Goal: Navigation & Orientation: Find specific page/section

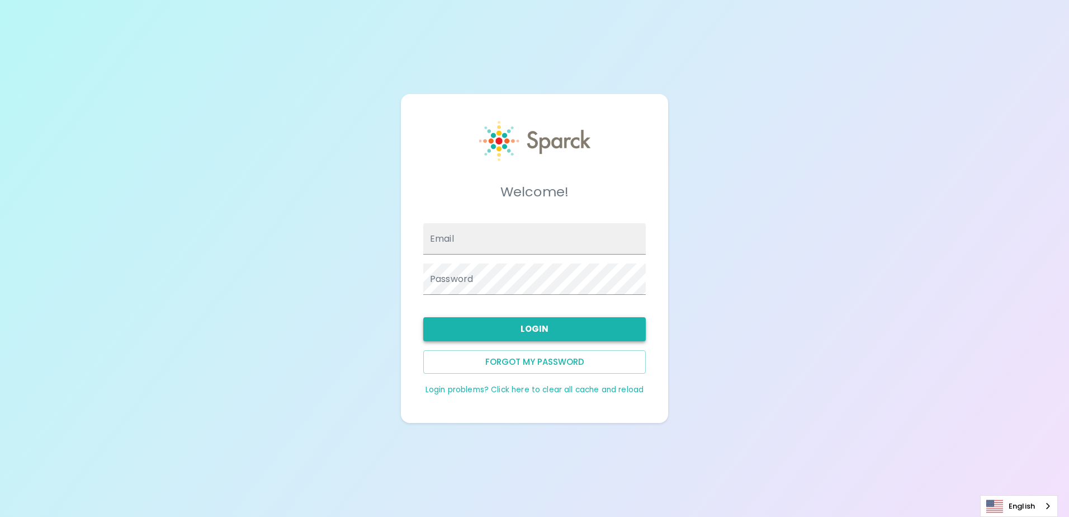
type input "cbramhill@sfbaycoffee.com"
click at [590, 323] on button "Login" at bounding box center [534, 328] width 223 height 23
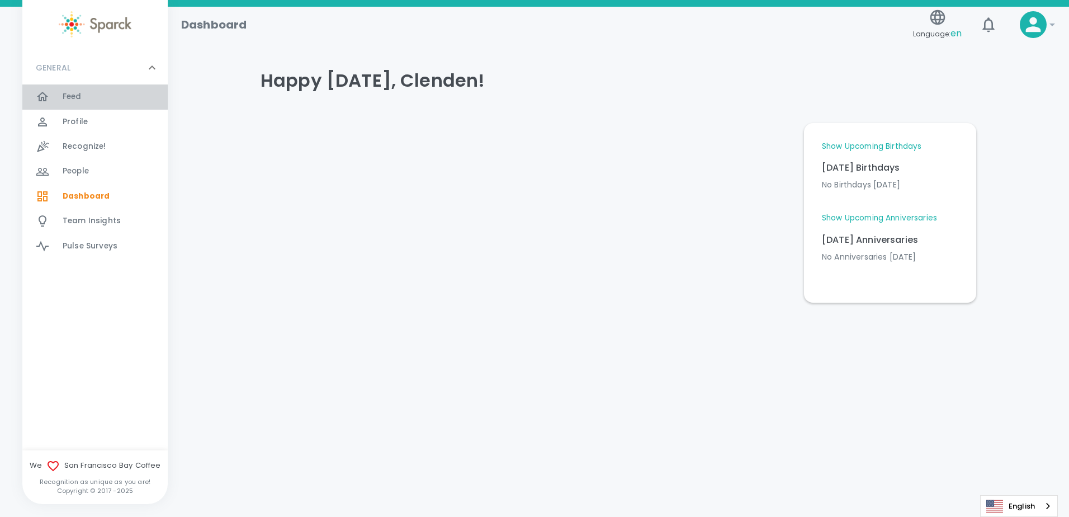
click at [69, 98] on span "Feed" at bounding box center [72, 96] width 19 height 11
